Goal: Information Seeking & Learning: Understand process/instructions

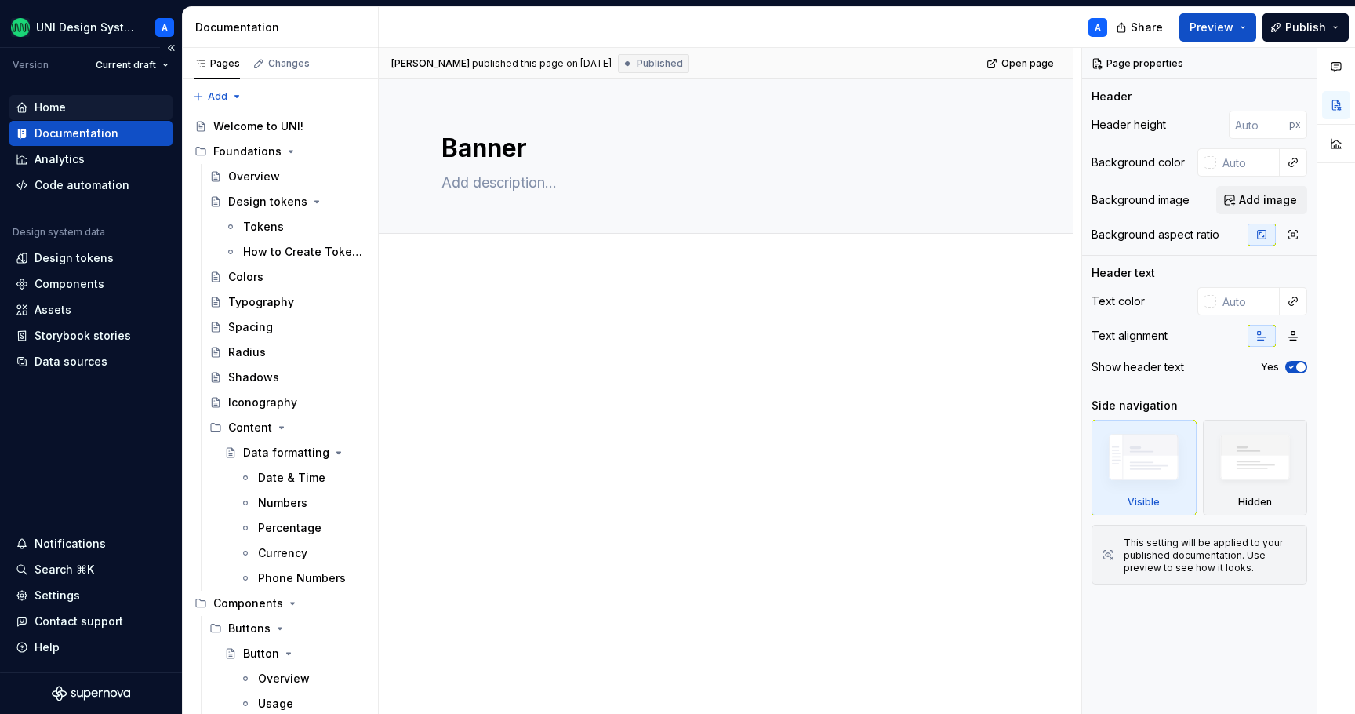
click at [85, 109] on div "Home" at bounding box center [91, 108] width 151 height 16
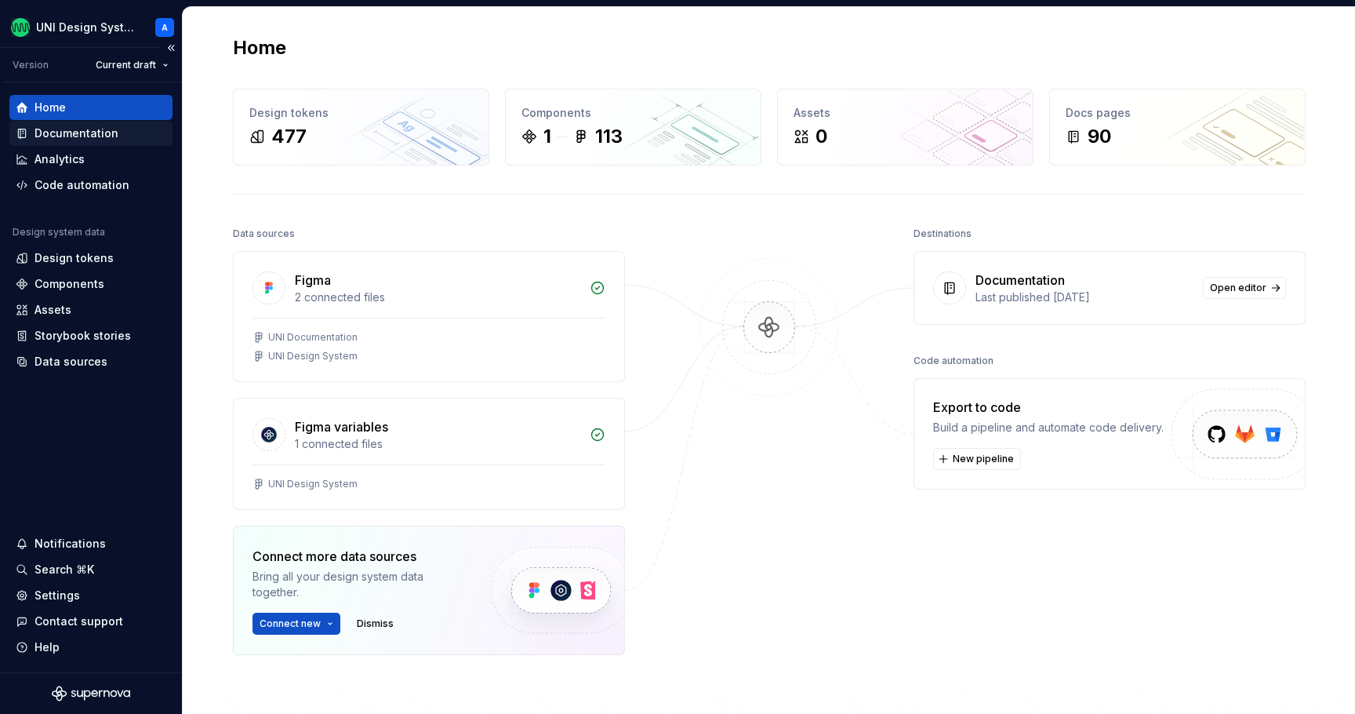
click at [90, 129] on div "Documentation" at bounding box center [77, 133] width 84 height 16
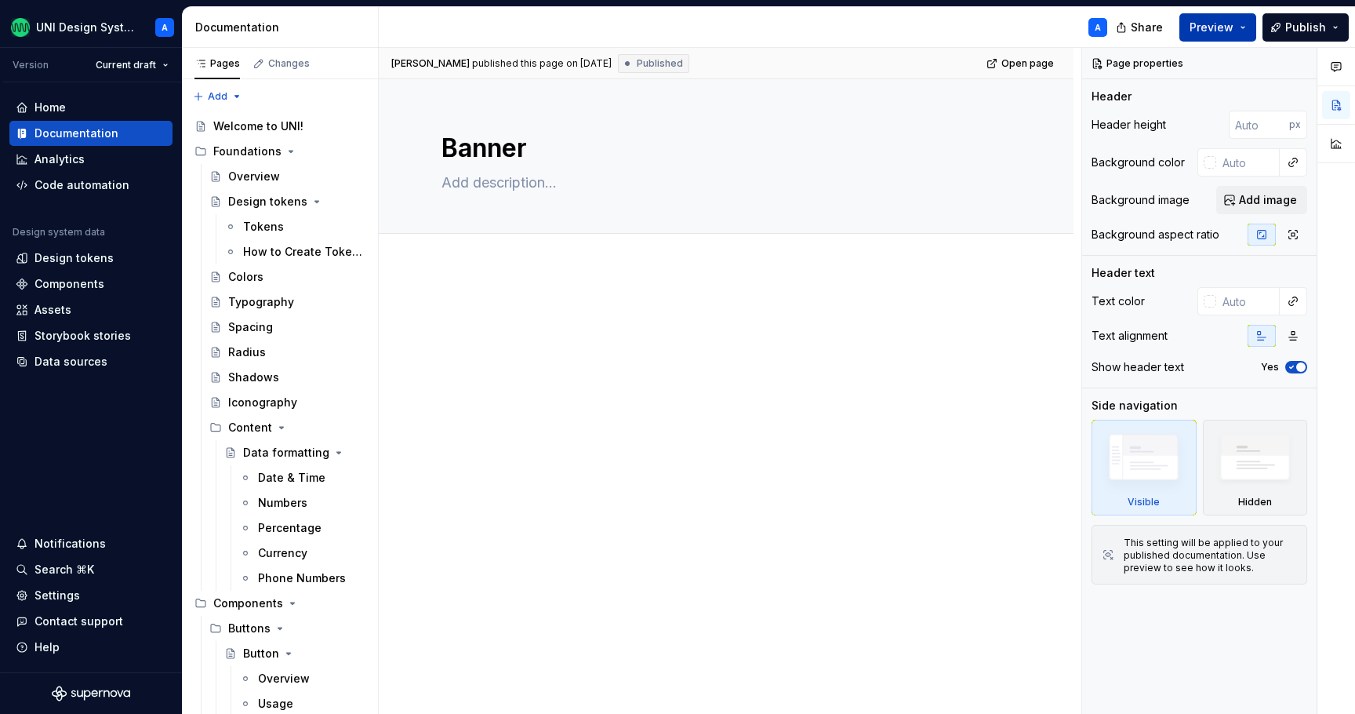
click at [1234, 30] on span "Preview" at bounding box center [1212, 28] width 44 height 16
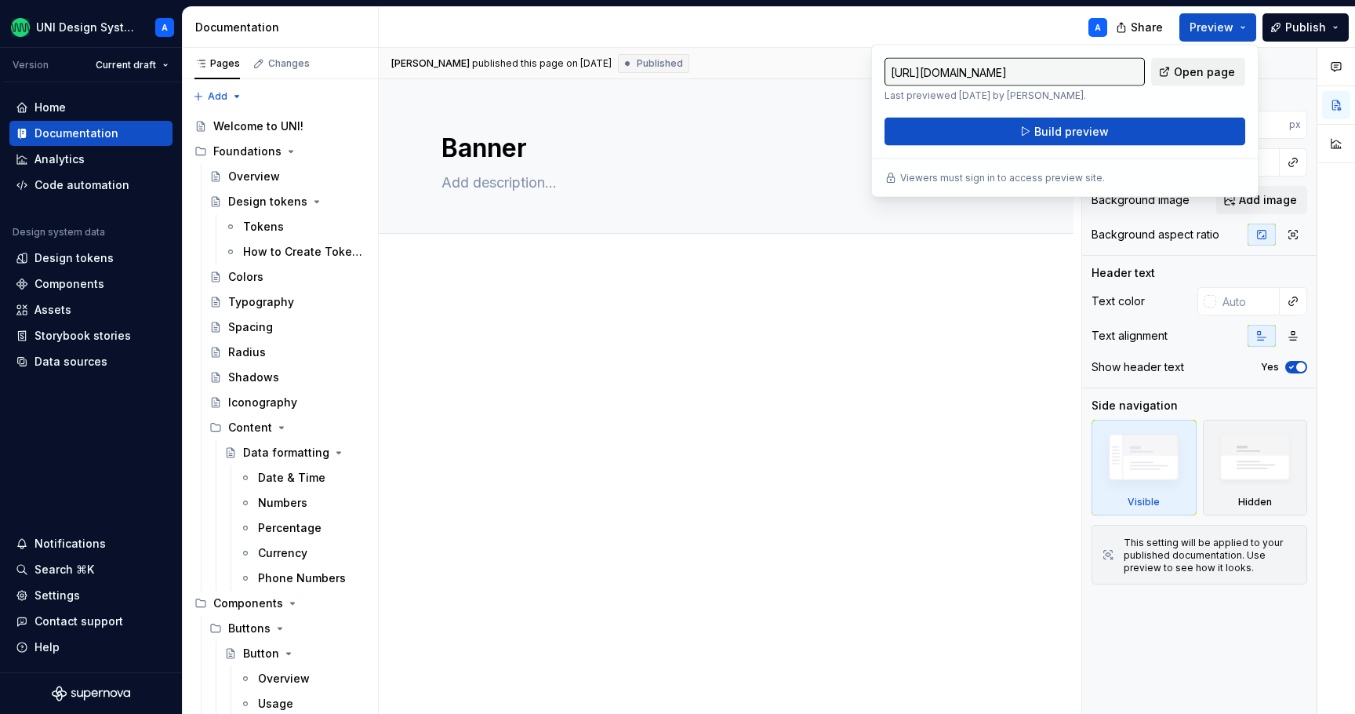
click at [1202, 75] on span "Open page" at bounding box center [1204, 72] width 61 height 16
type textarea "*"
